Goal: Task Accomplishment & Management: Use online tool/utility

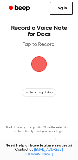
click at [63, 13] on link "Log in" at bounding box center [60, 8] width 23 height 13
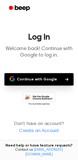
click at [55, 79] on button "Continue with Google" at bounding box center [38, 79] width 69 height 12
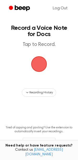
click at [40, 67] on span "button" at bounding box center [39, 64] width 14 height 14
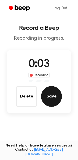
click at [50, 98] on button "Save" at bounding box center [51, 96] width 21 height 21
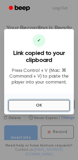
click at [46, 105] on button "OK" at bounding box center [38, 105] width 61 height 11
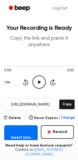
click at [40, 83] on icon "Play Audio" at bounding box center [38, 81] width 13 height 13
click at [40, 83] on icon "Pause Audio" at bounding box center [38, 81] width 13 height 13
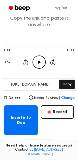
scroll to position [26, 0]
